Goal: Task Accomplishment & Management: Complete application form

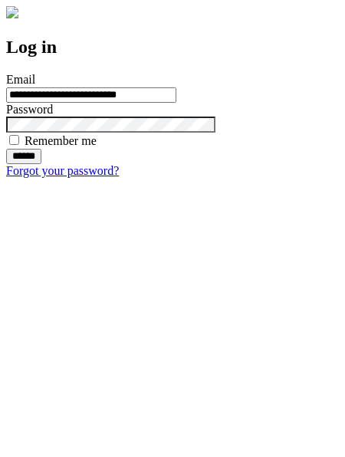
type input "**********"
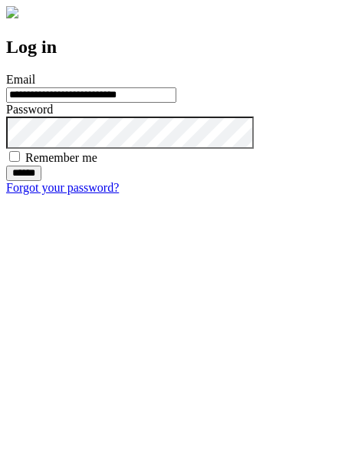
click at [41, 181] on input "******" at bounding box center [23, 173] width 35 height 15
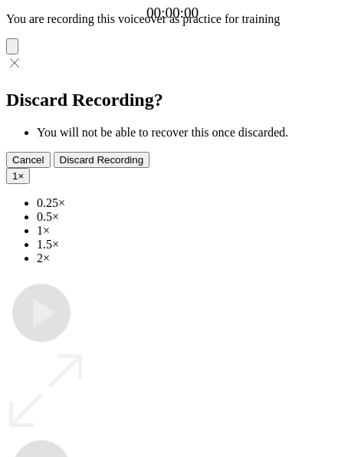
type input "**********"
